Goal: Check status

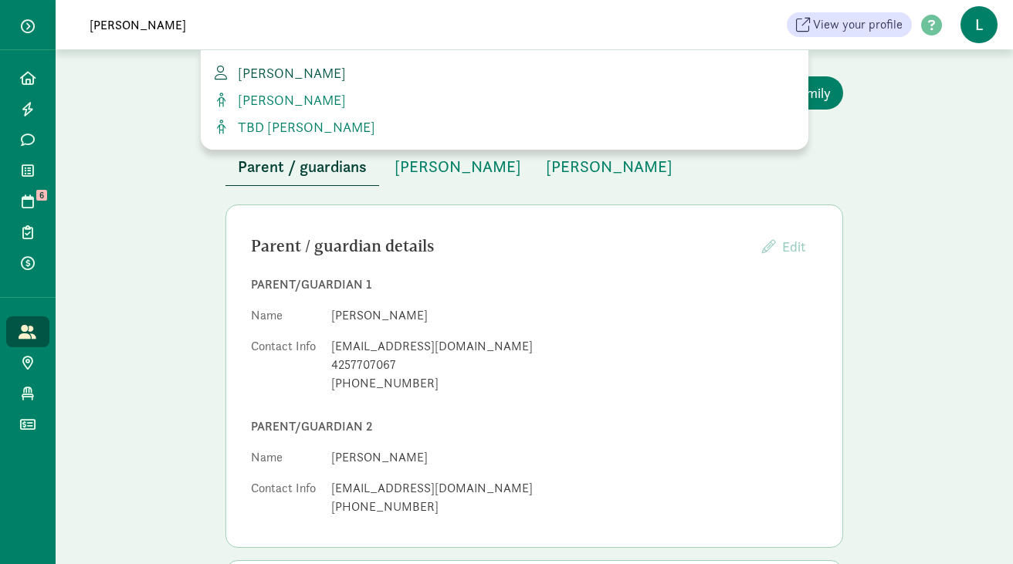
type input "[PERSON_NAME]"
click at [295, 74] on span "[PERSON_NAME]" at bounding box center [289, 73] width 114 height 18
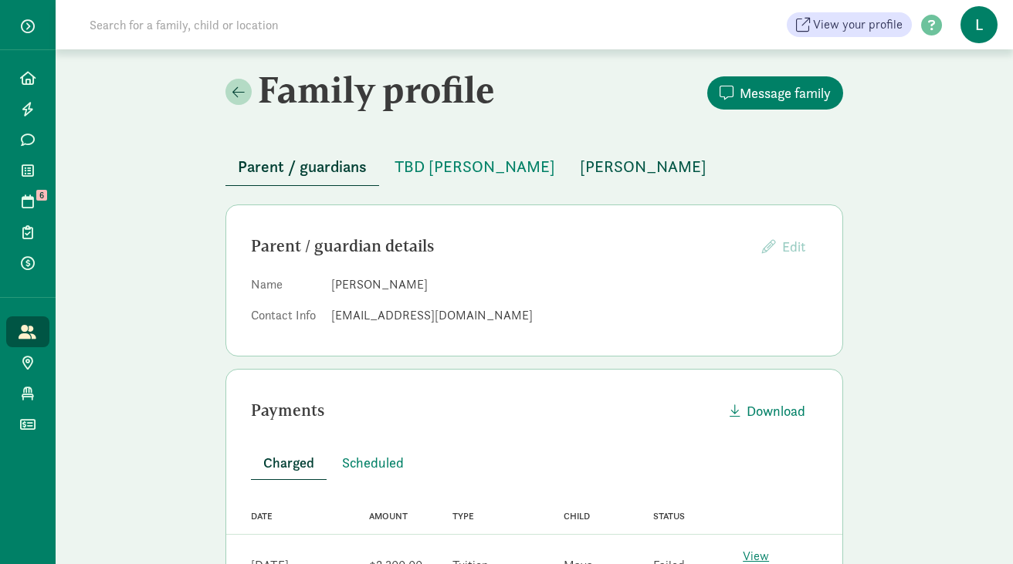
click at [578, 180] on button "Maya Narechania" at bounding box center [642, 166] width 151 height 37
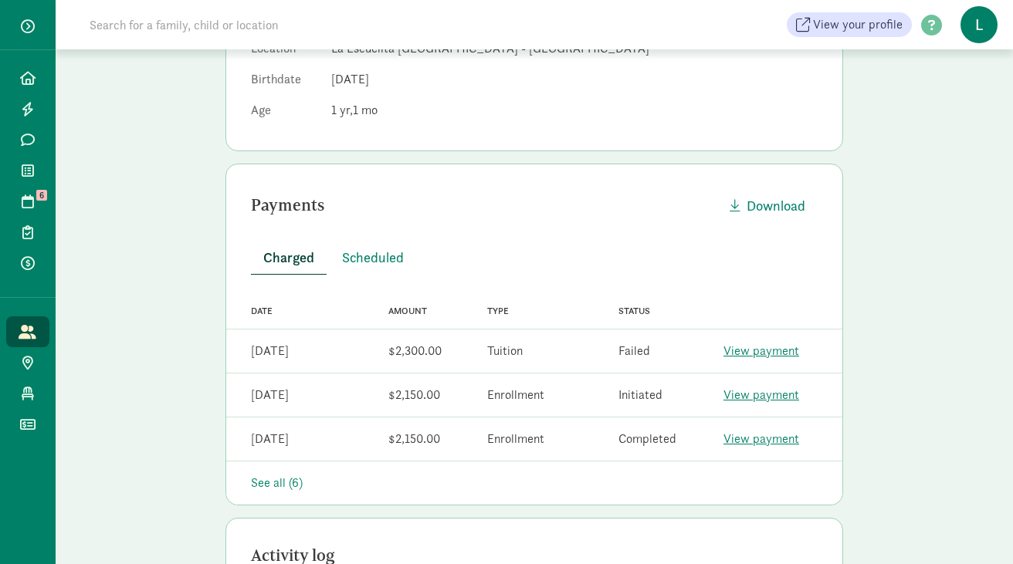
scroll to position [297, 0]
click at [382, 249] on span "Scheduled" at bounding box center [373, 258] width 62 height 21
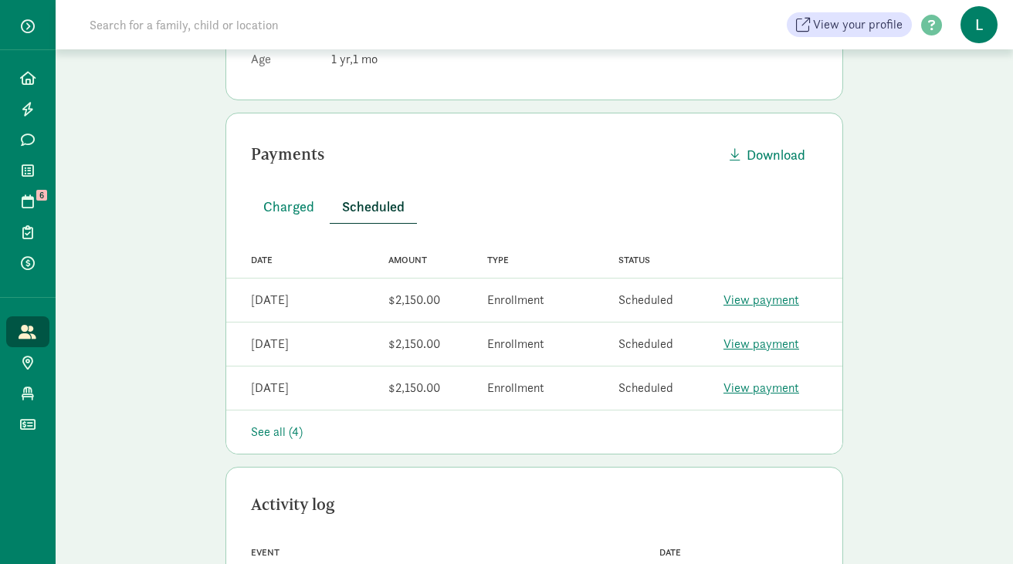
scroll to position [360, 0]
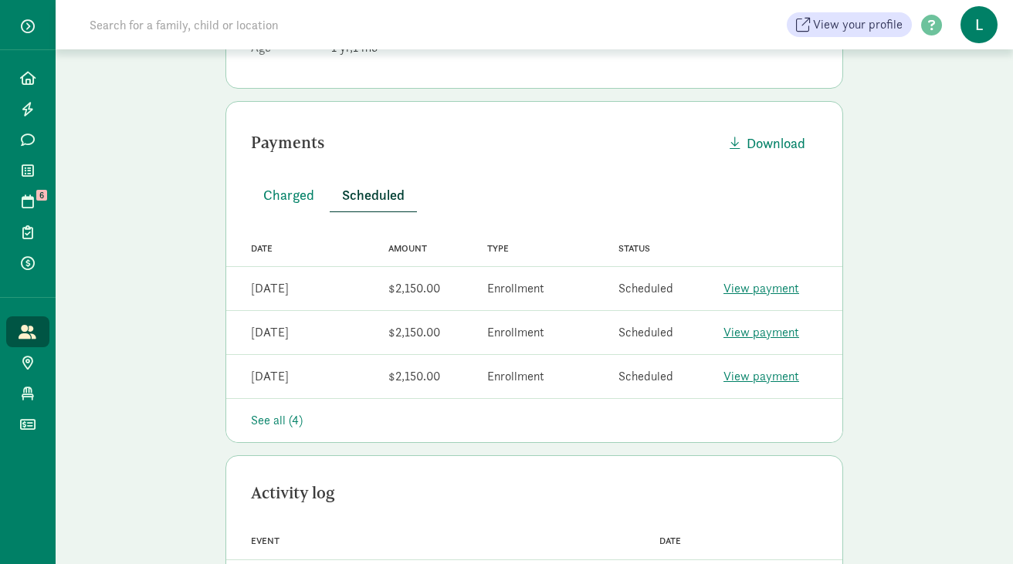
click at [289, 429] on div "See all (4)" at bounding box center [534, 420] width 567 height 19
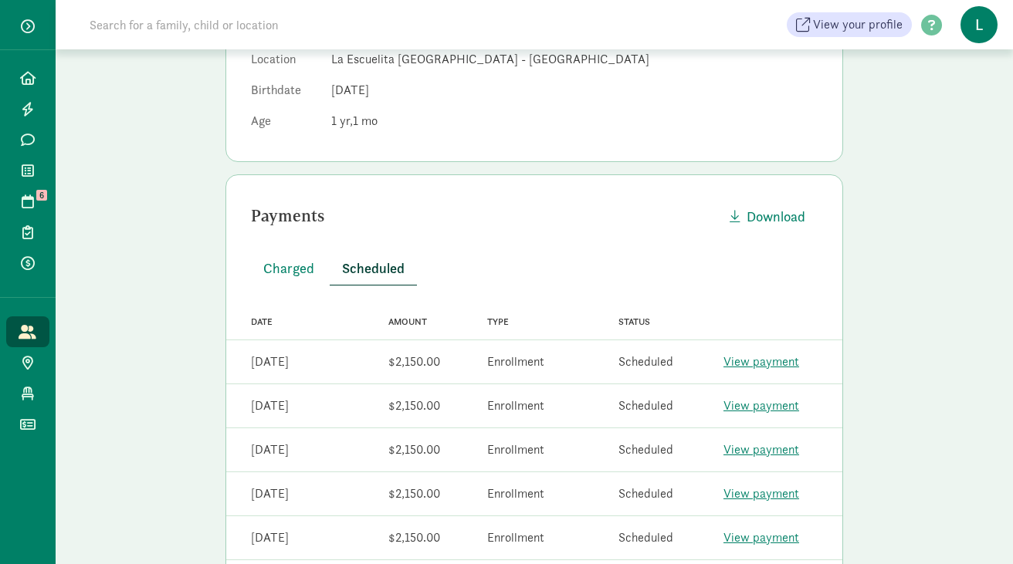
scroll to position [302, 0]
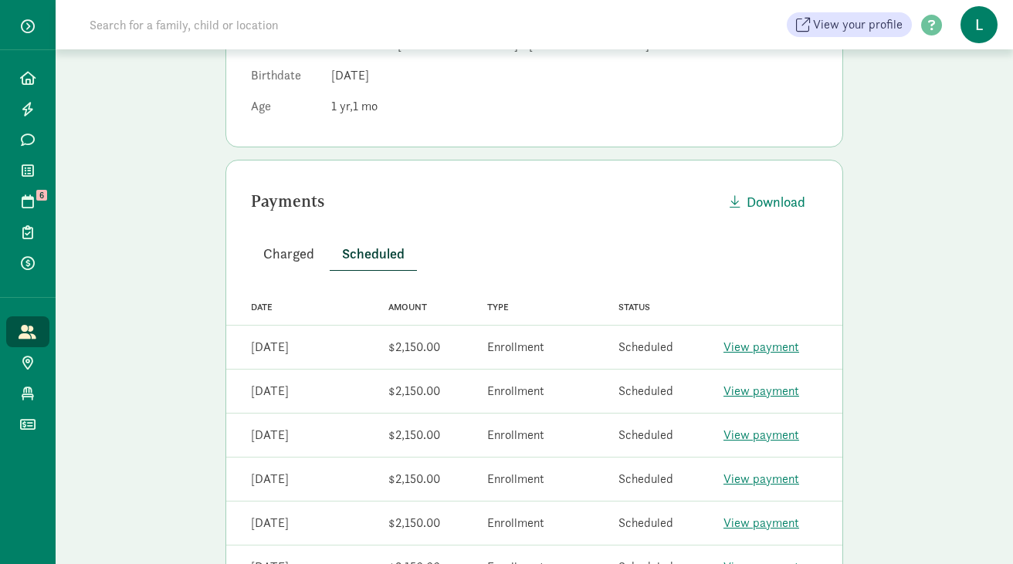
click at [300, 260] on span "Charged" at bounding box center [288, 253] width 51 height 21
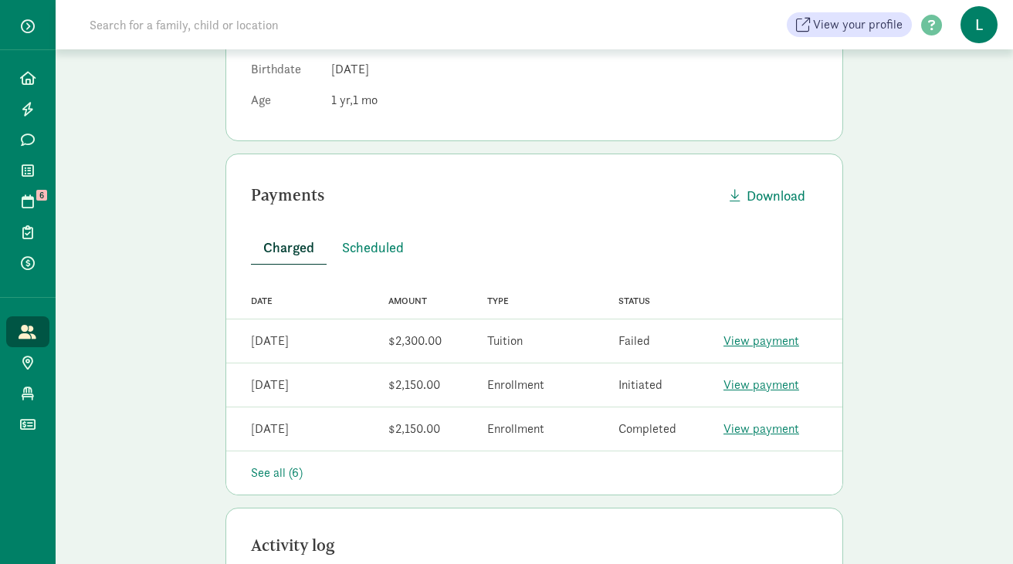
scroll to position [310, 0]
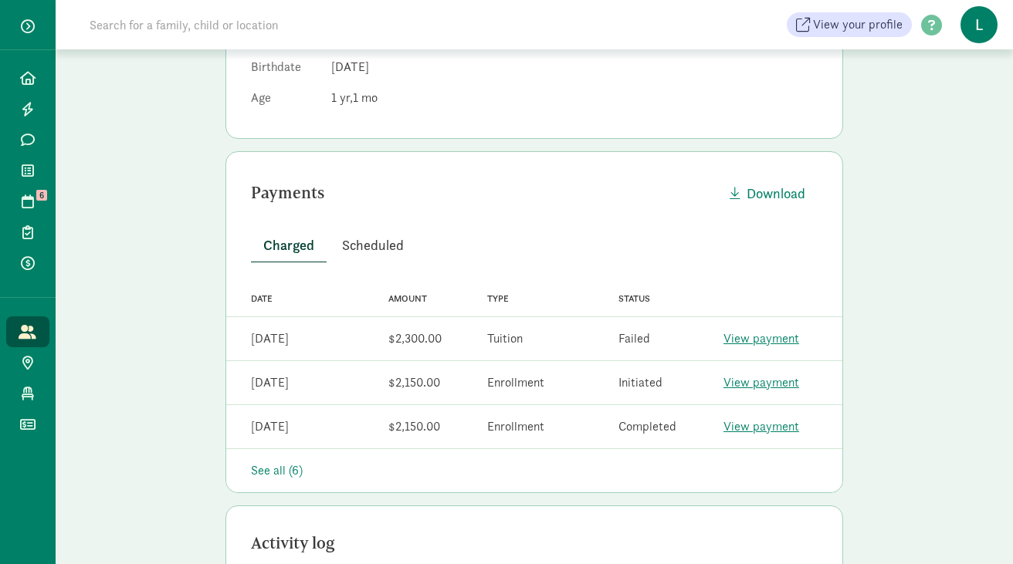
click at [383, 241] on span "Scheduled" at bounding box center [373, 245] width 62 height 21
click at [279, 472] on div "See all (4)" at bounding box center [534, 471] width 567 height 19
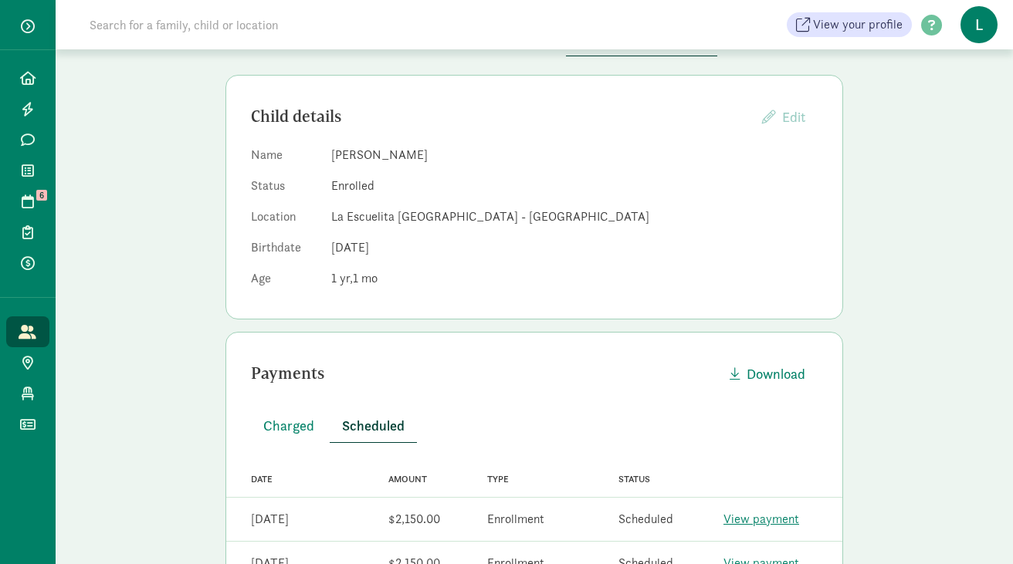
scroll to position [0, 0]
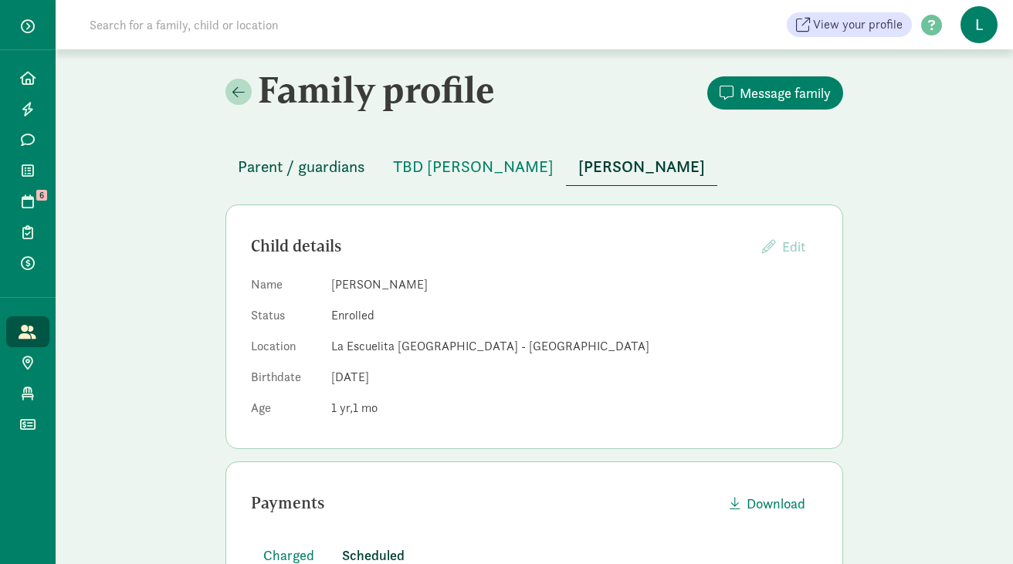
click at [303, 178] on span "Parent / guardians" at bounding box center [301, 166] width 127 height 25
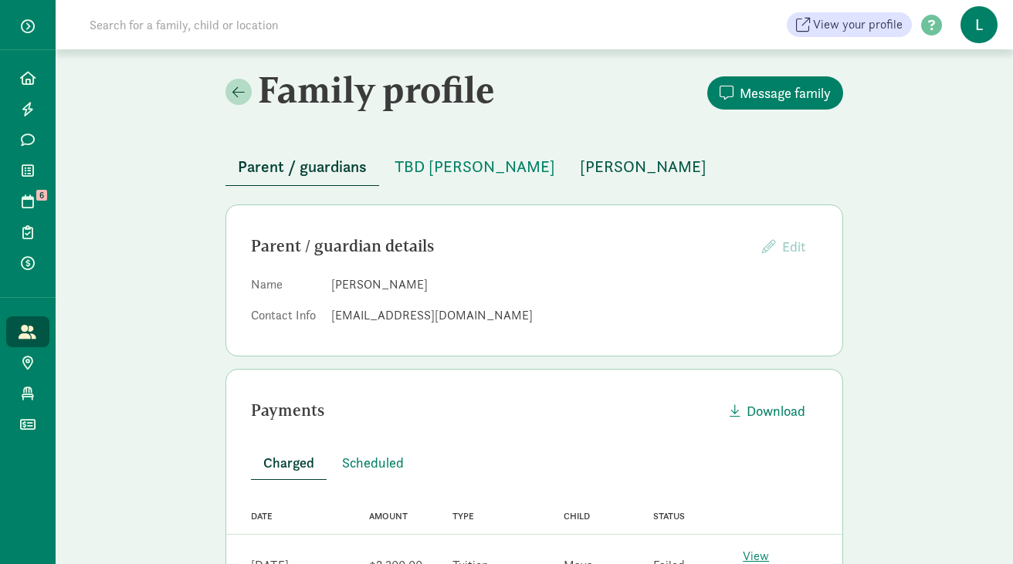
click at [625, 167] on span "[PERSON_NAME]" at bounding box center [643, 166] width 127 height 25
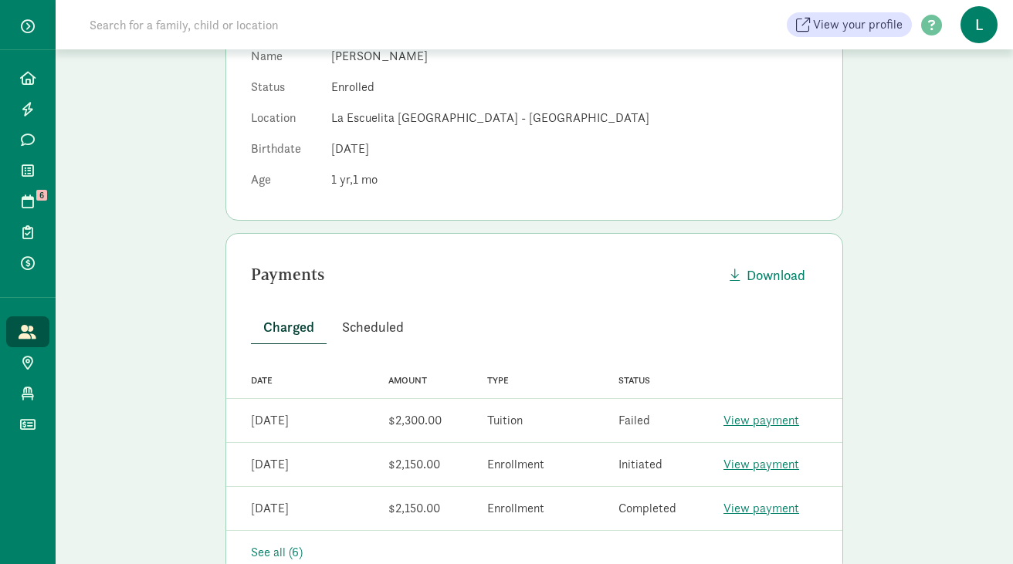
scroll to position [233, 0]
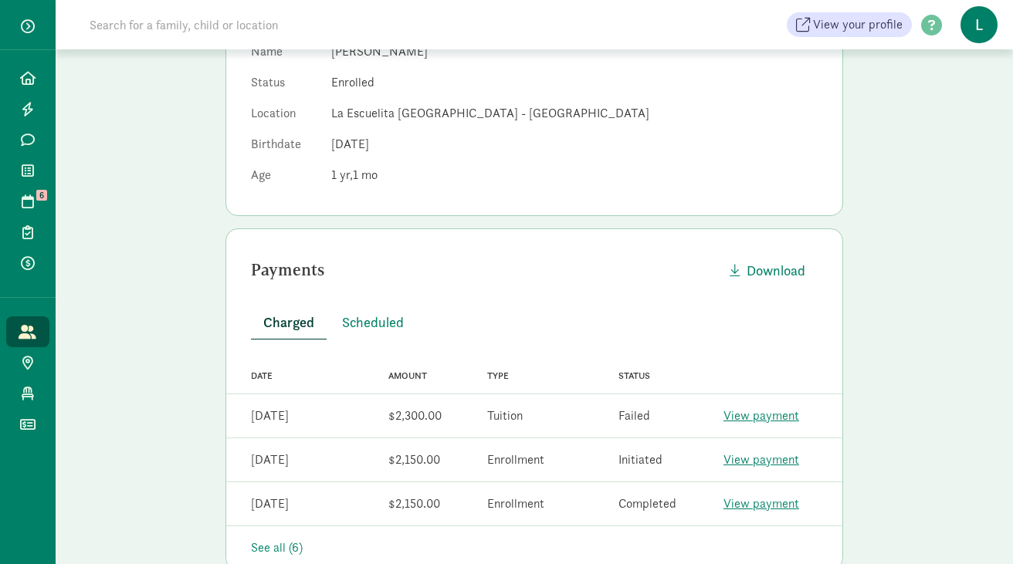
click at [759, 415] on link "View payment" at bounding box center [761, 416] width 76 height 16
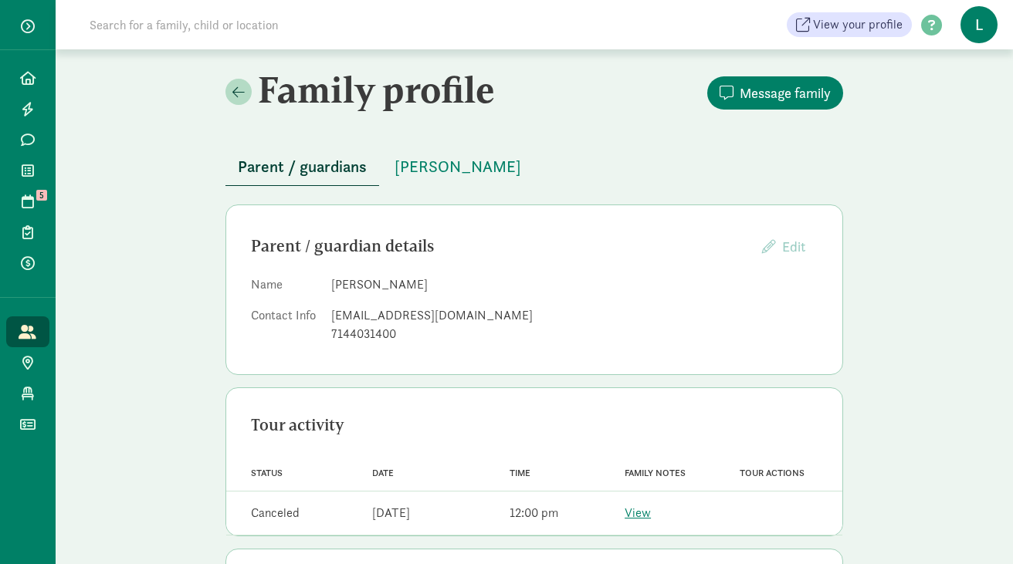
scroll to position [52, 0]
